Goal: Find specific page/section: Find specific page/section

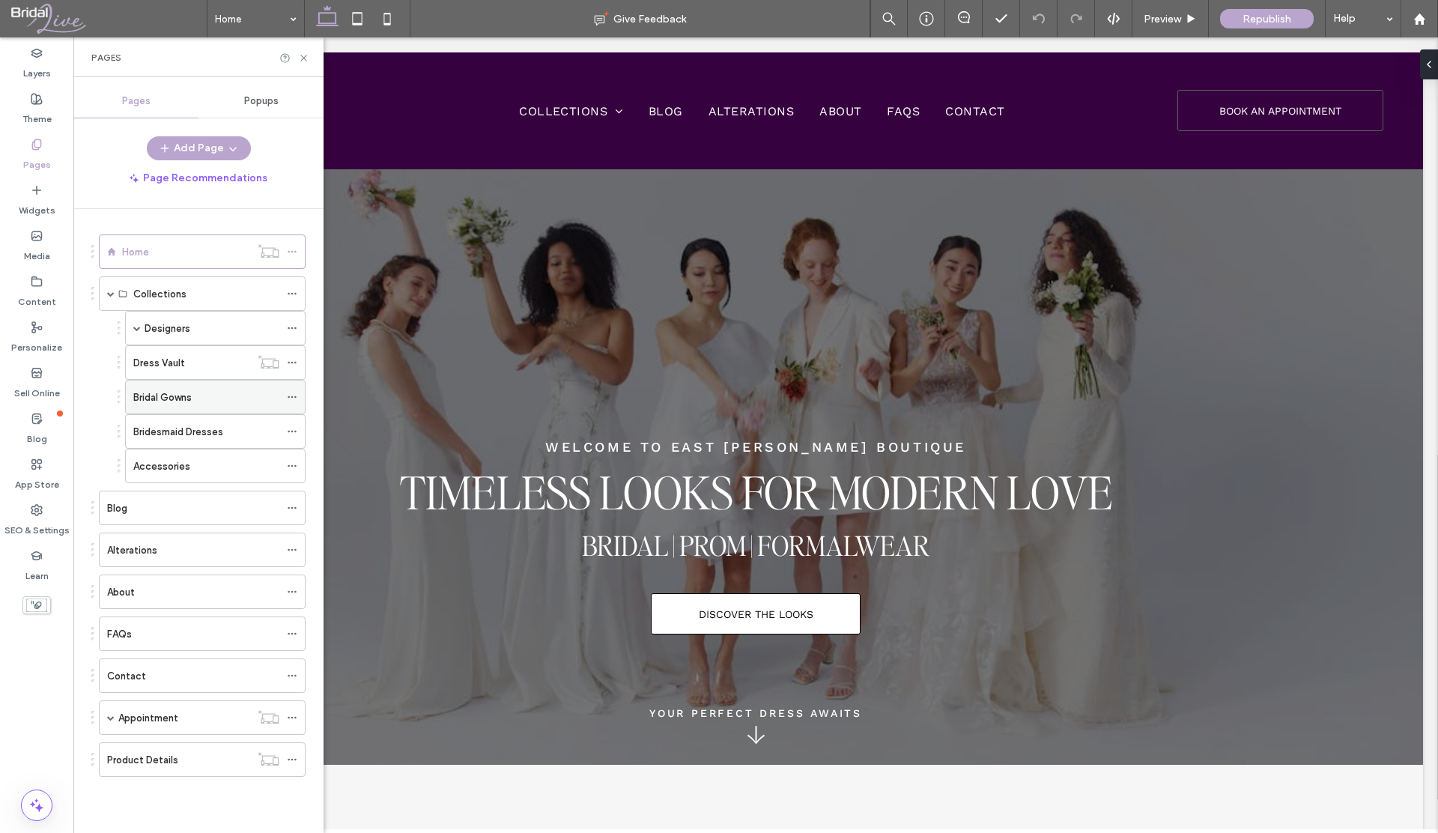
click at [163, 393] on label "Bridal Gowns" at bounding box center [162, 397] width 58 height 26
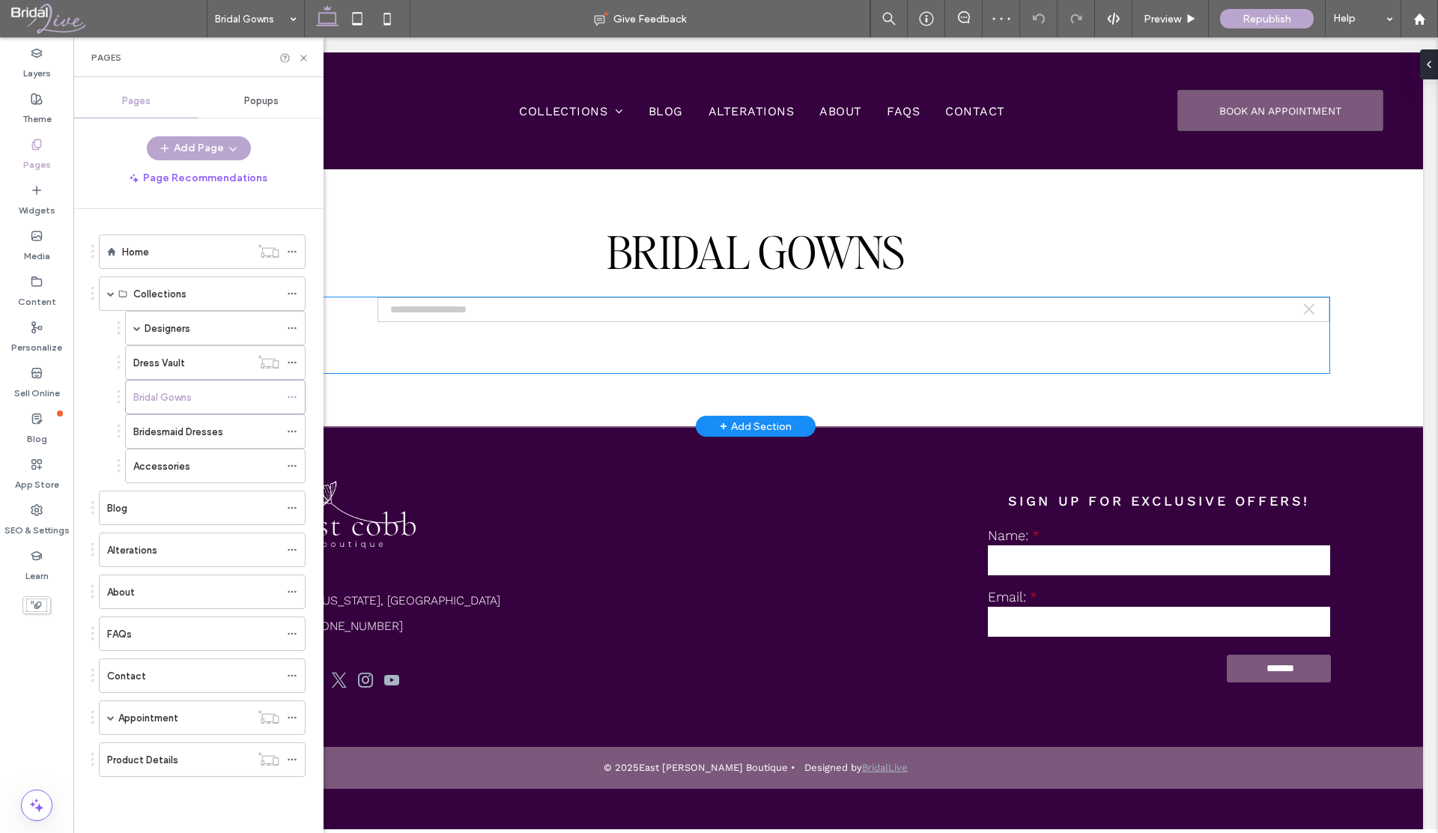
click at [413, 339] on div "×" at bounding box center [854, 335] width 952 height 76
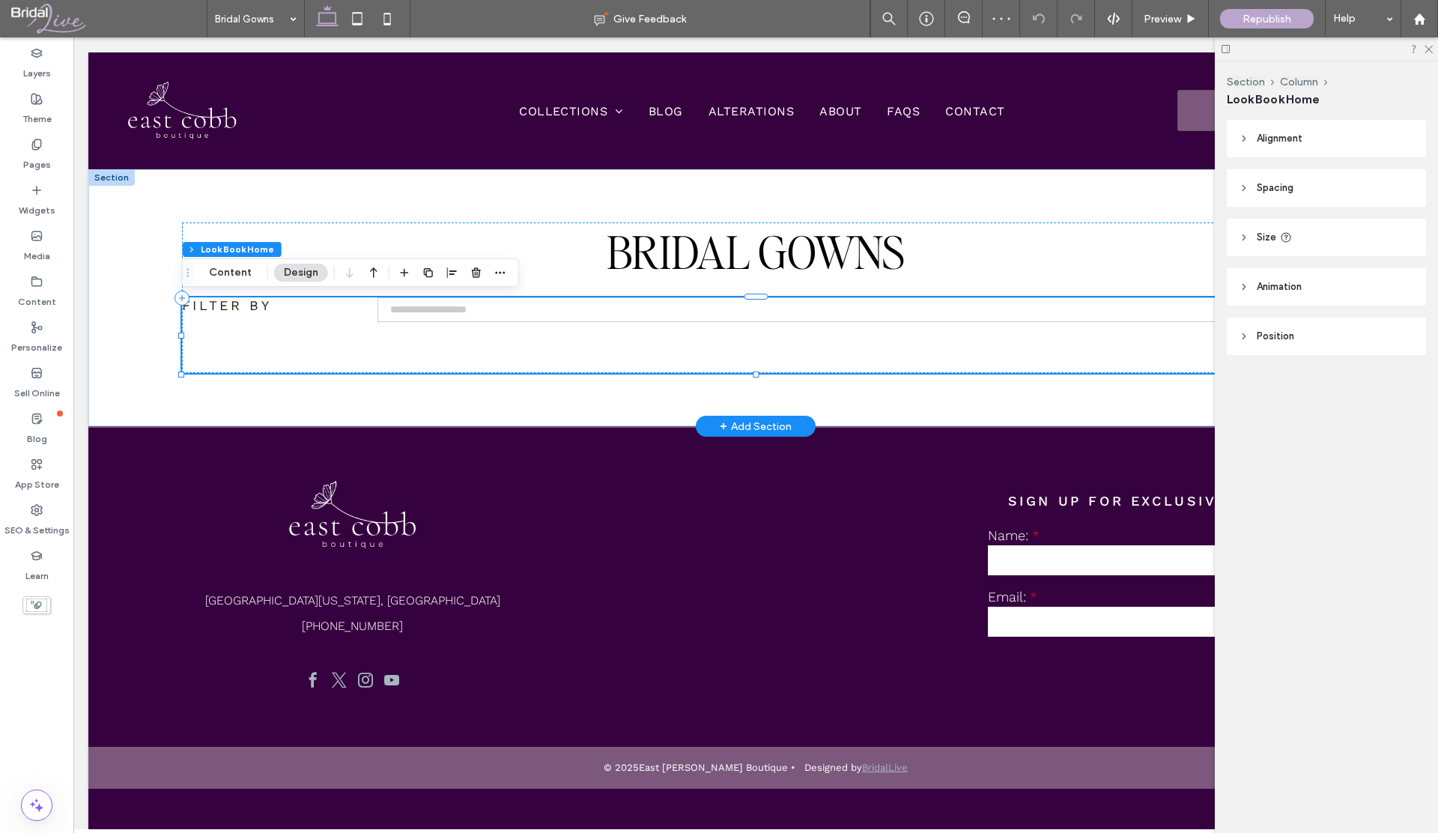
click at [413, 339] on div "×" at bounding box center [854, 335] width 952 height 76
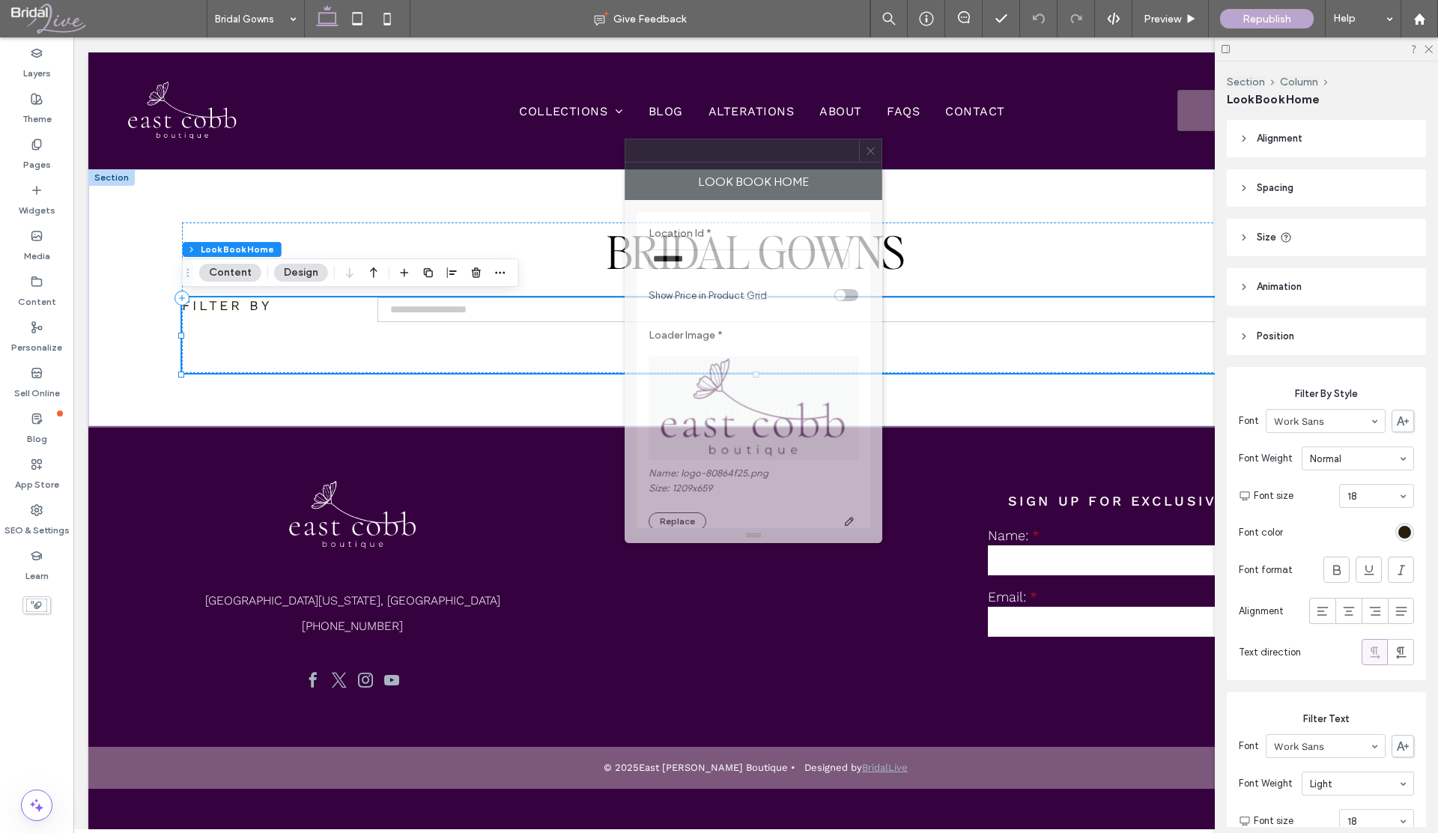
drag, startPoint x: 1222, startPoint y: 225, endPoint x: 701, endPoint y: 151, distance: 526.0
click at [703, 151] on div at bounding box center [742, 150] width 234 height 22
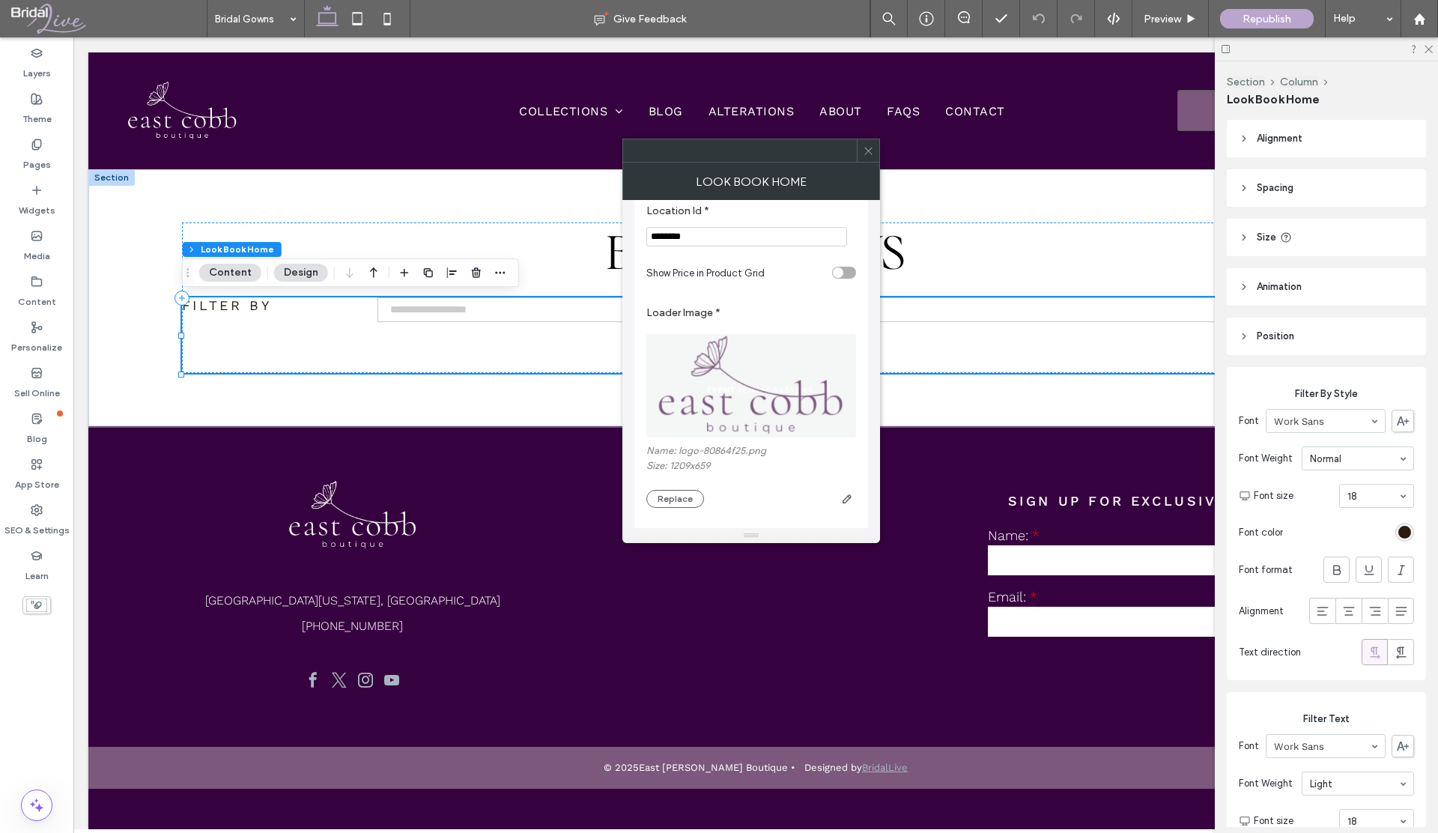
scroll to position [33, 0]
click at [872, 156] on span at bounding box center [868, 150] width 11 height 22
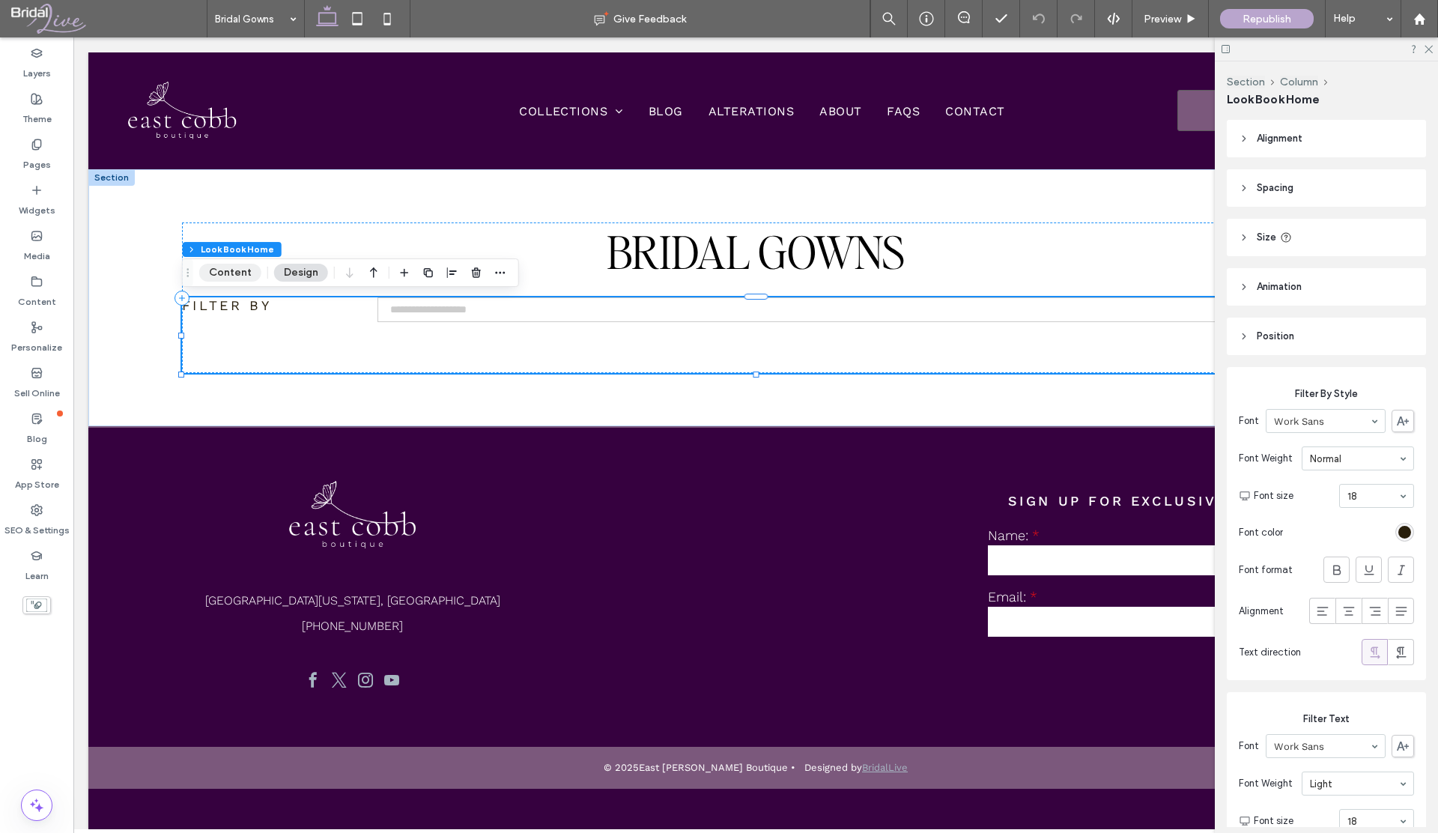
click at [204, 274] on button "Content" at bounding box center [230, 273] width 62 height 18
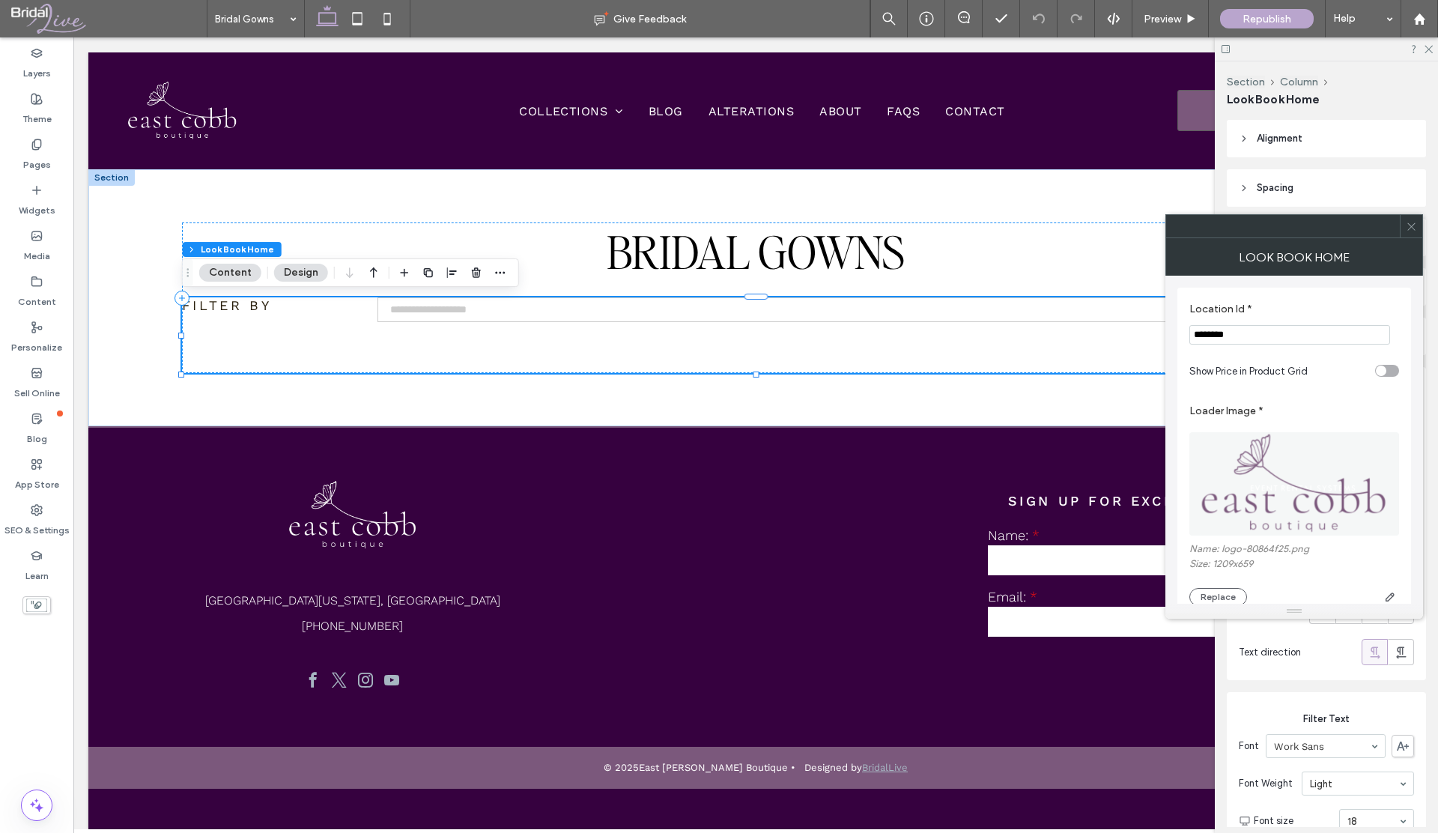
click at [300, 276] on button "Design" at bounding box center [301, 273] width 54 height 18
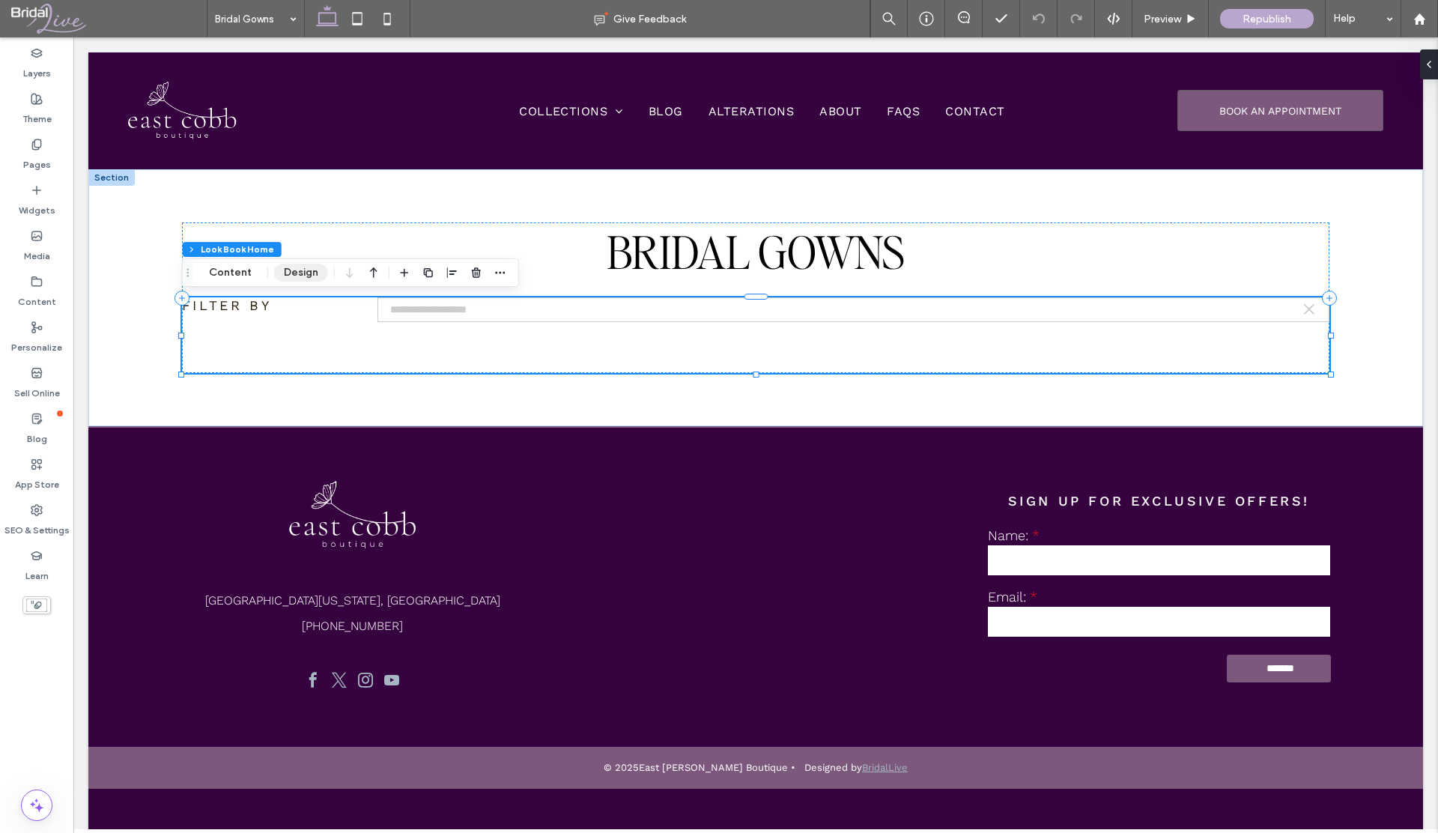
click at [300, 276] on button "Design" at bounding box center [301, 273] width 54 height 18
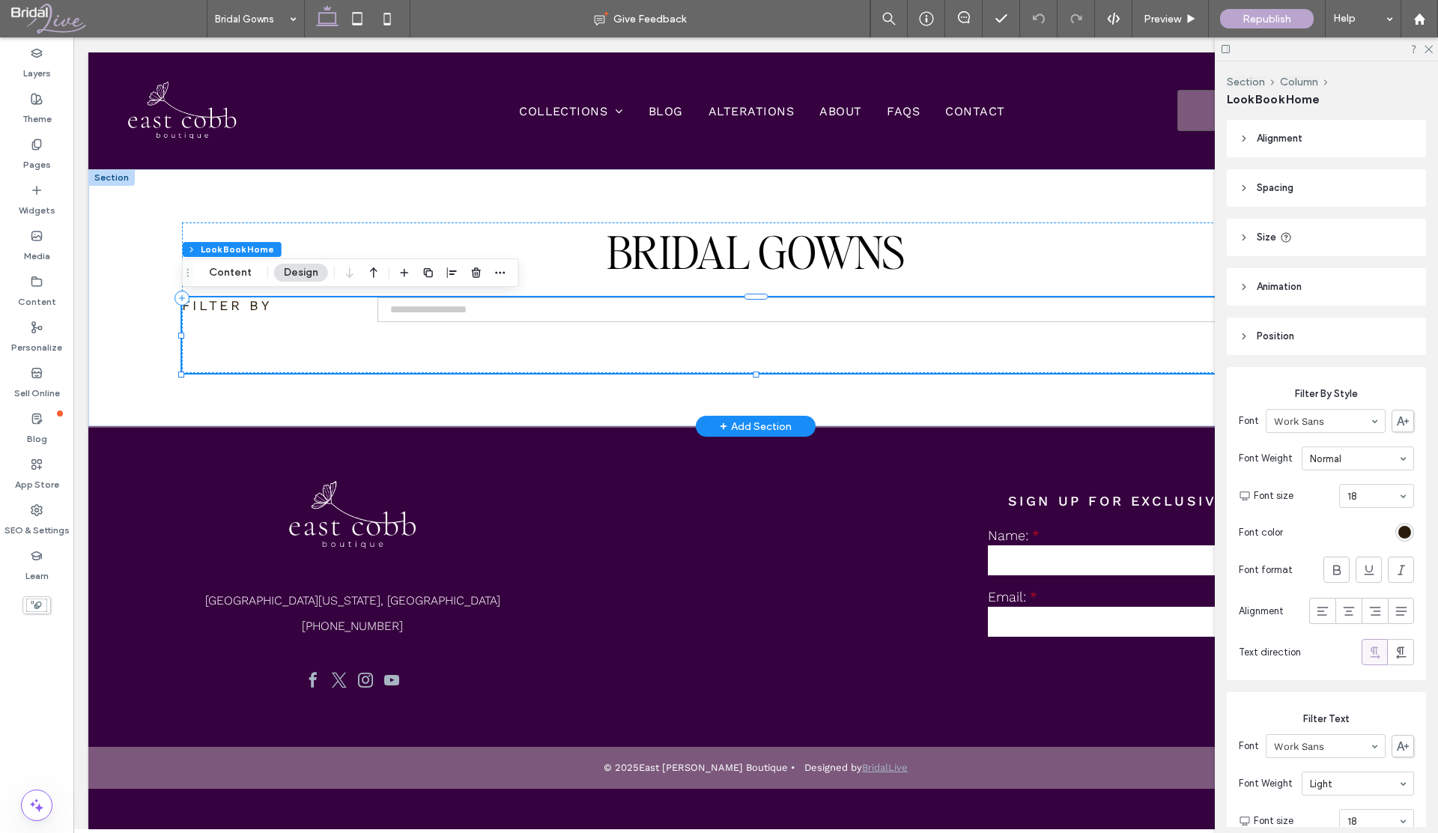
click at [309, 335] on div "Filter By" at bounding box center [257, 335] width 150 height 76
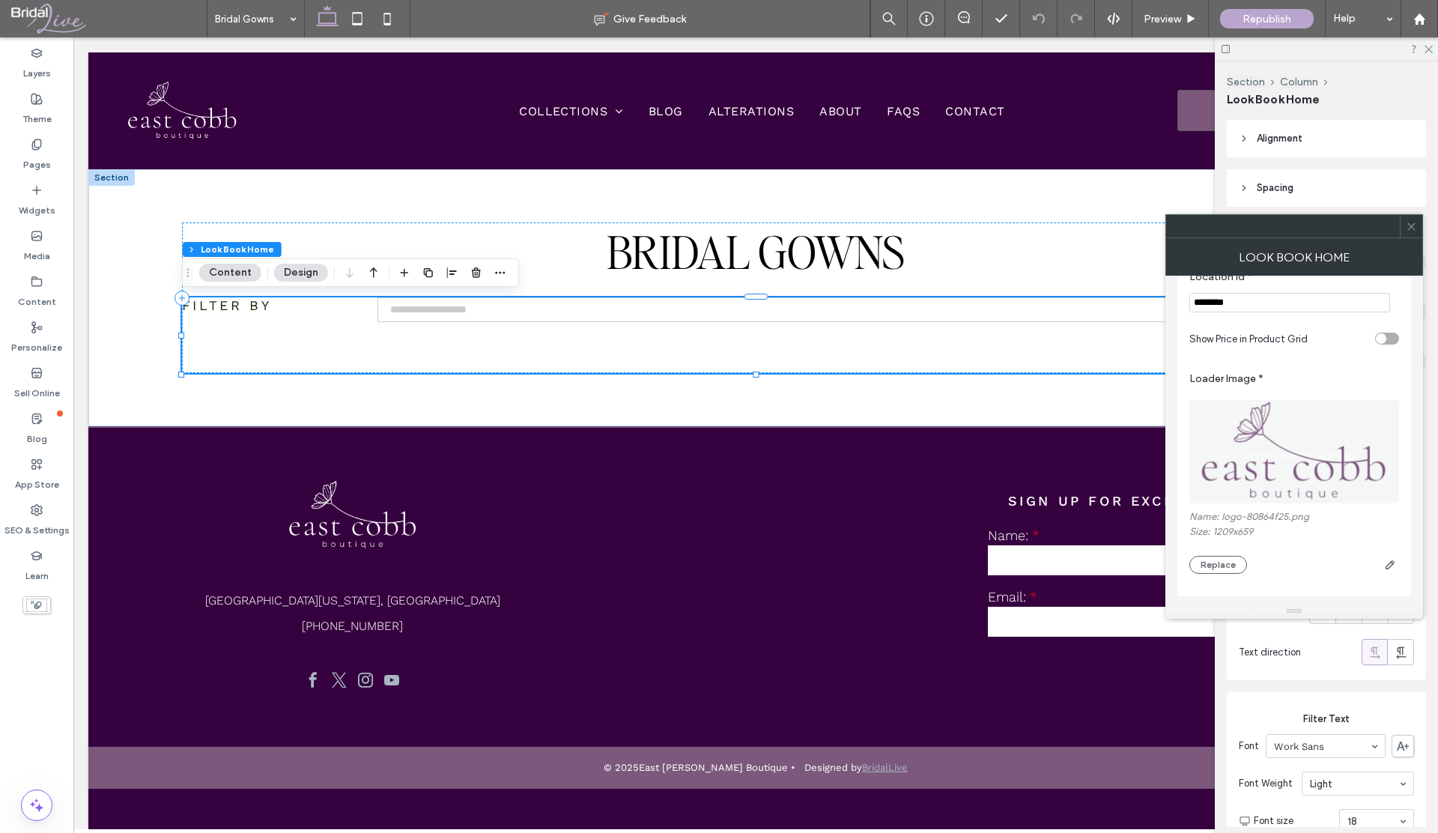
click at [1412, 230] on icon at bounding box center [1411, 226] width 11 height 11
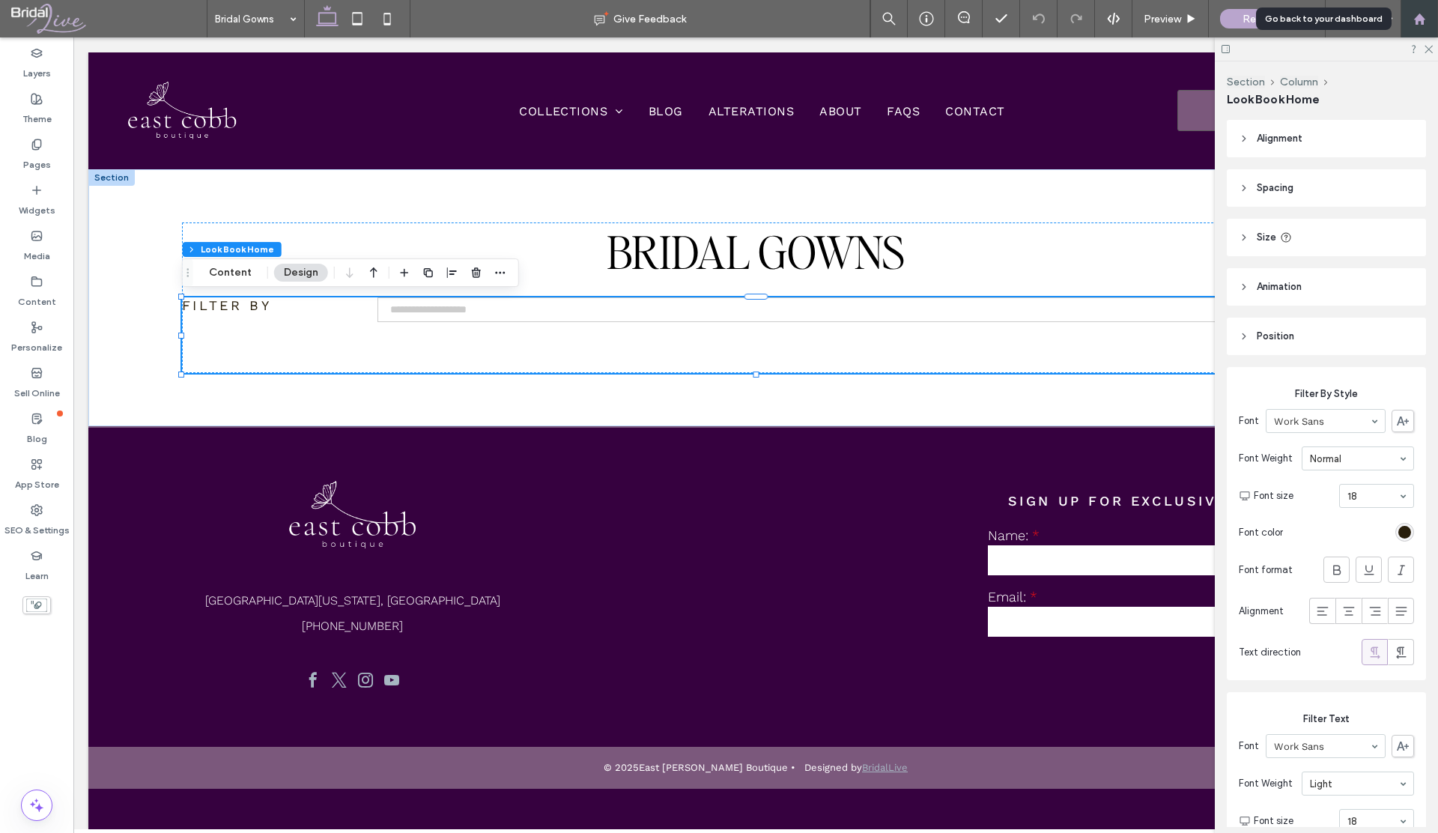
click at [1425, 22] on icon at bounding box center [1420, 19] width 13 height 13
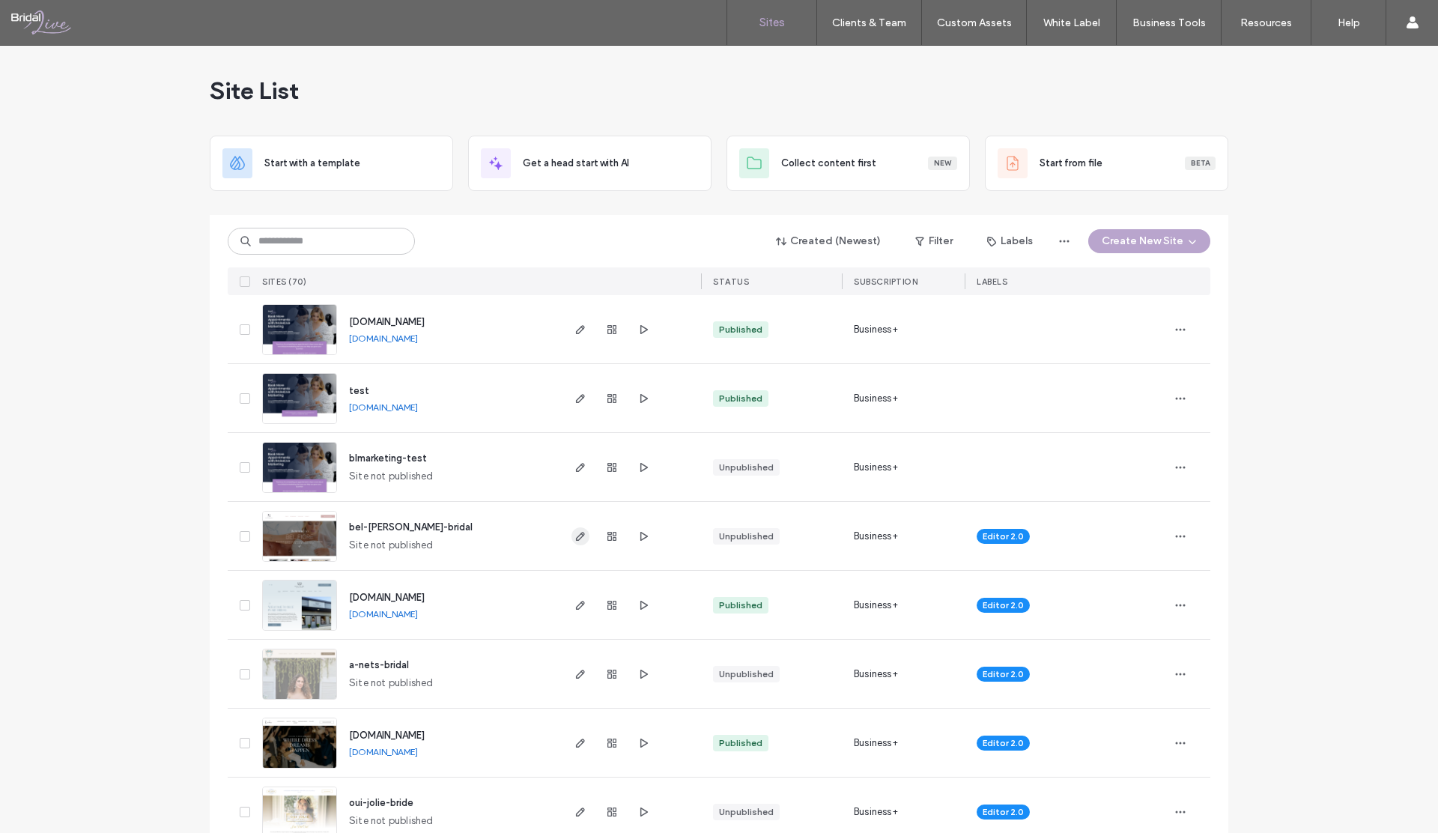
click at [573, 542] on span "button" at bounding box center [581, 536] width 18 height 18
